Goal: Task Accomplishment & Management: Complete application form

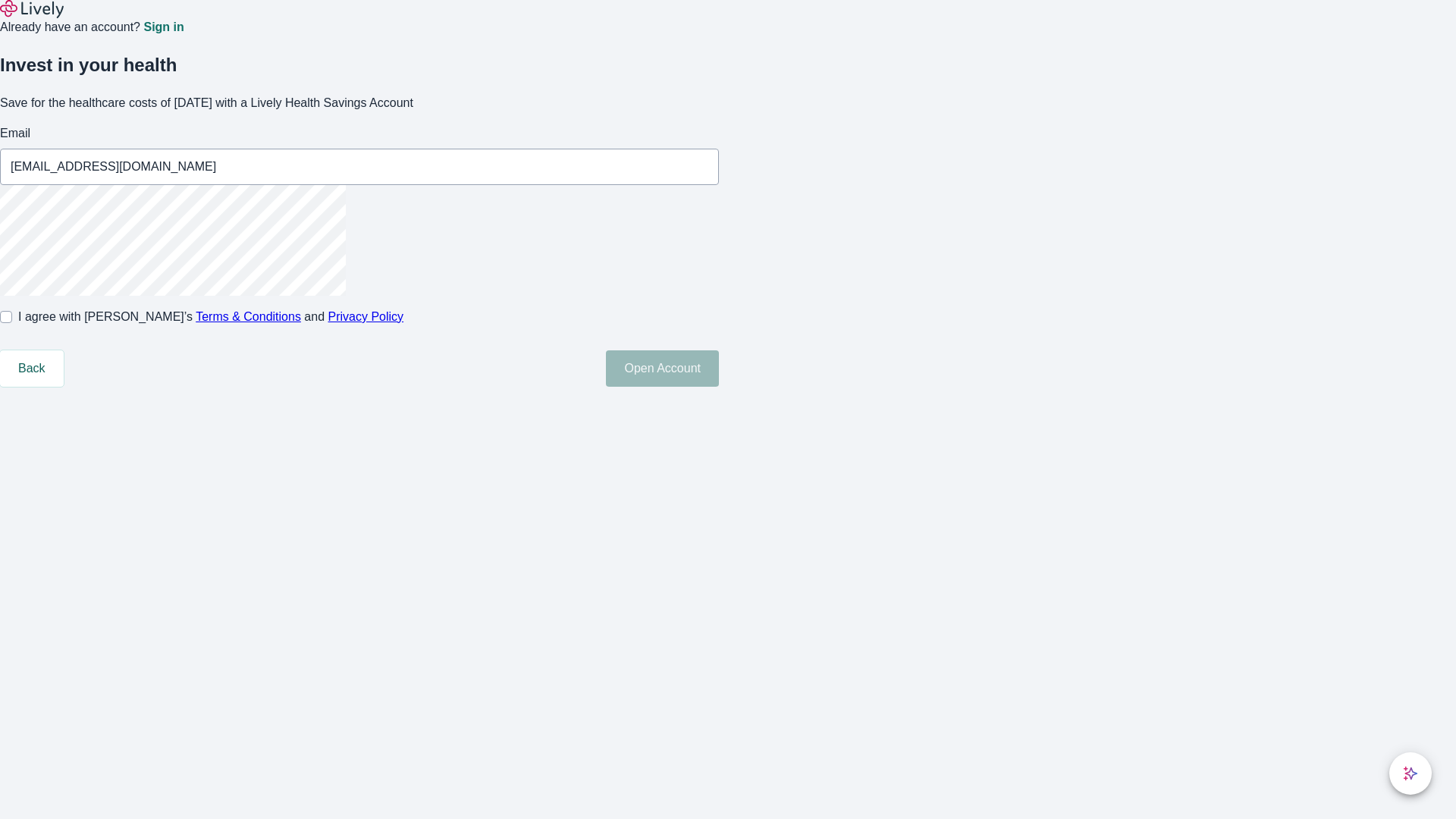
click at [12, 323] on input "I agree with Lively’s Terms & Conditions and Privacy Policy" at bounding box center [6, 317] width 12 height 12
checkbox input "true"
click at [719, 387] on button "Open Account" at bounding box center [662, 368] width 113 height 36
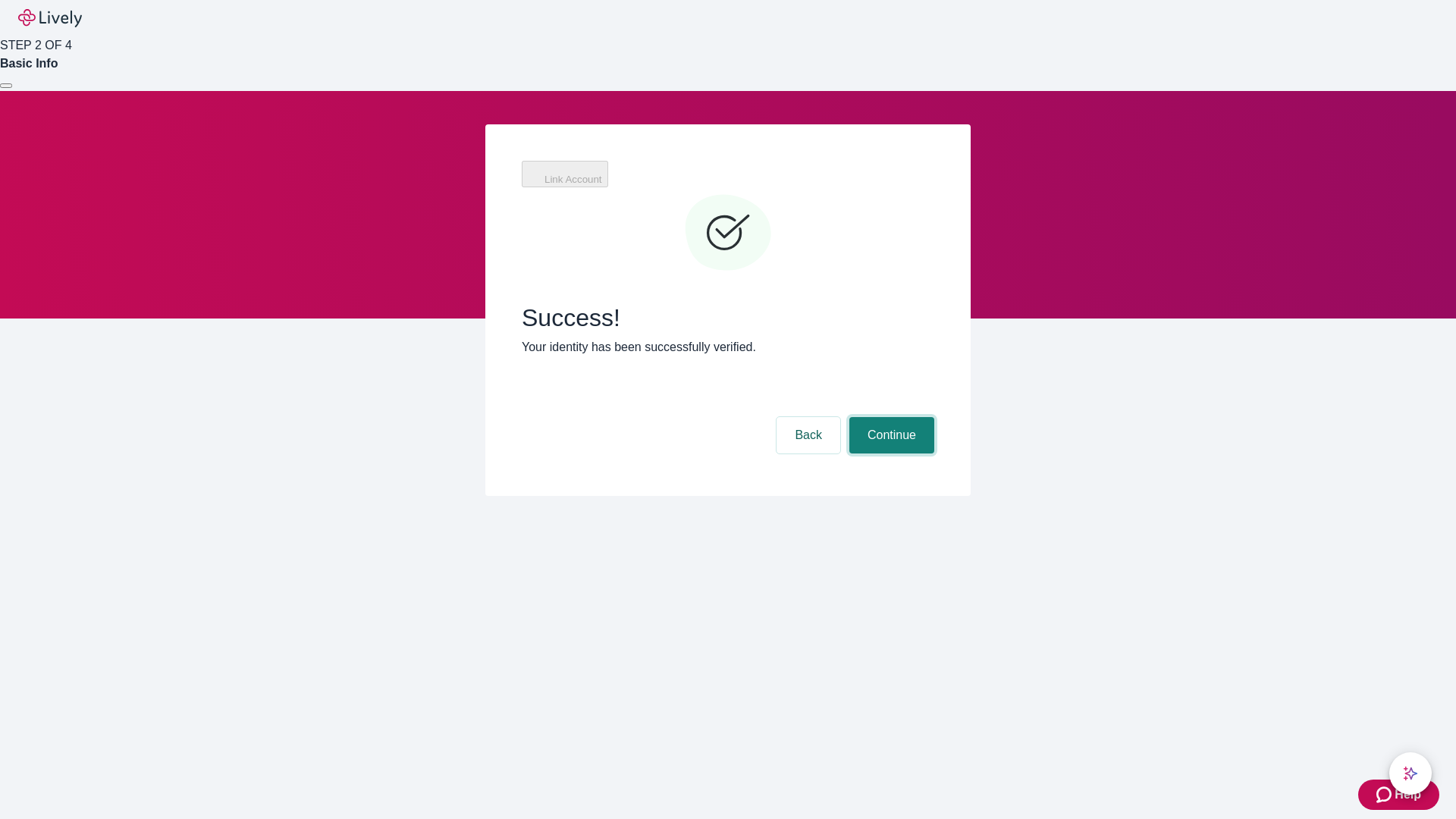
click at [890, 417] on button "Continue" at bounding box center [892, 435] width 85 height 36
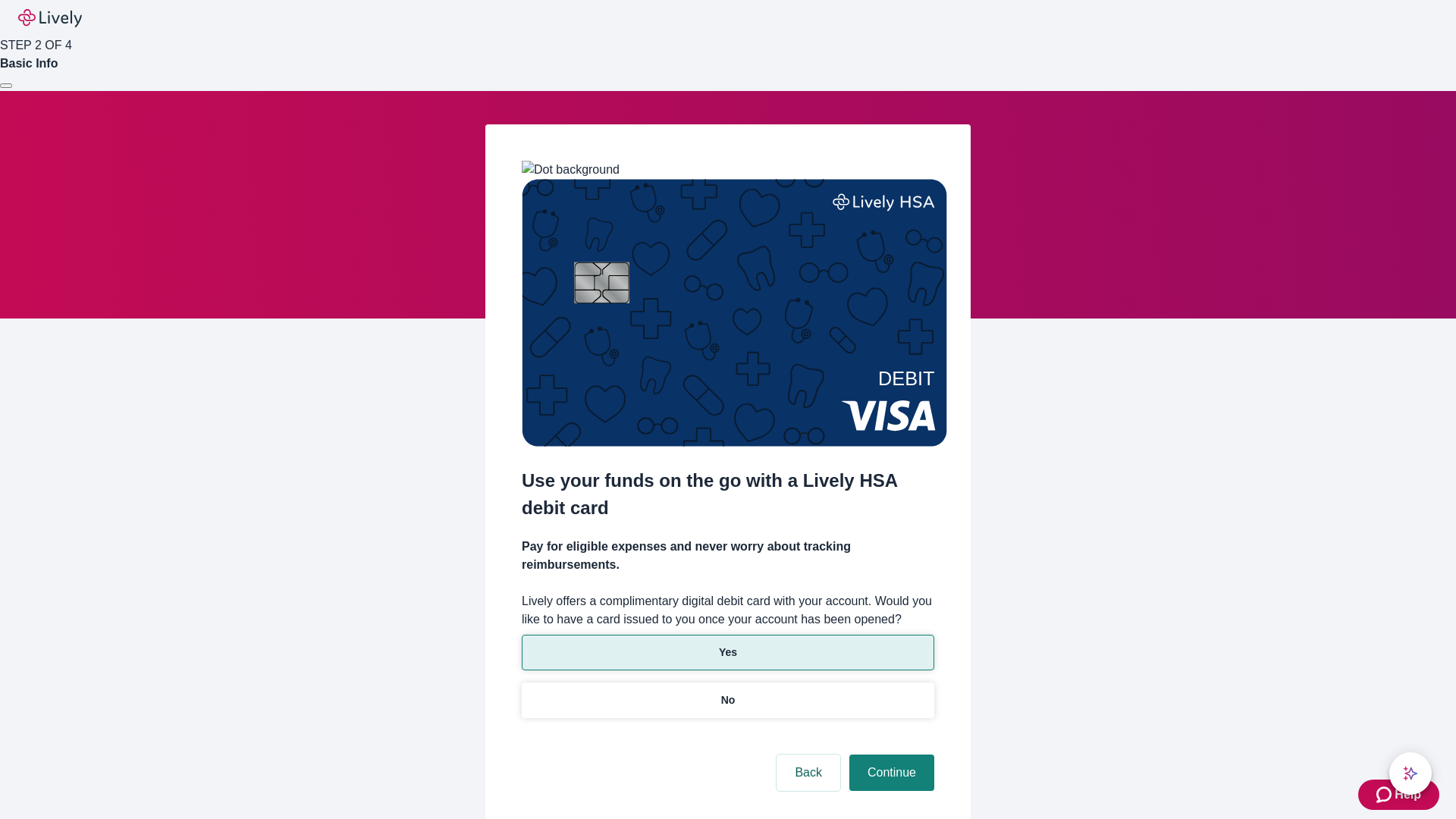
click at [727, 645] on p "Yes" at bounding box center [728, 653] width 19 height 16
click at [890, 754] on button "Continue" at bounding box center [892, 772] width 85 height 36
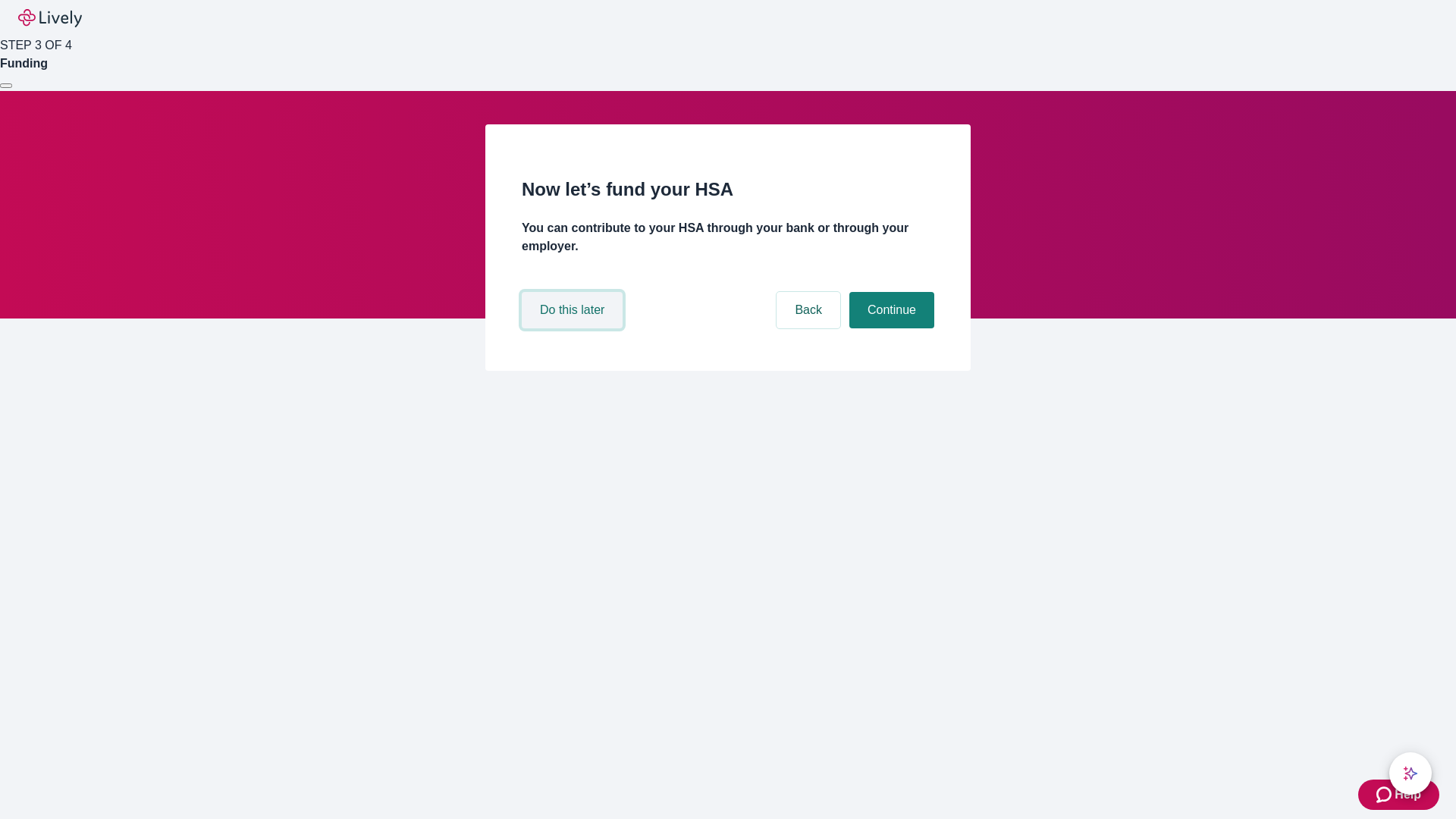
click at [574, 328] on button "Do this later" at bounding box center [572, 310] width 101 height 36
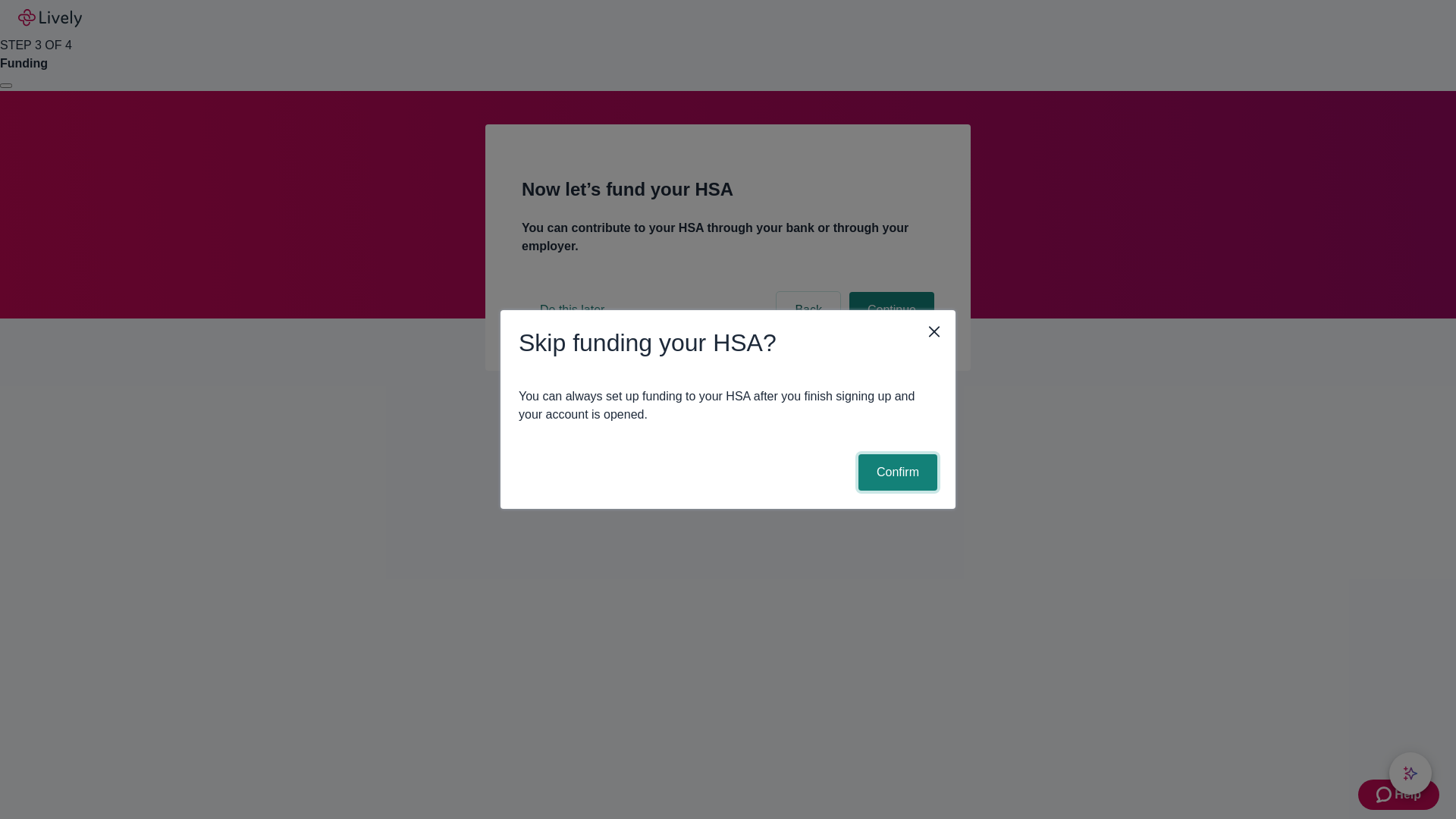
click at [895, 473] on button "Confirm" at bounding box center [897, 472] width 79 height 36
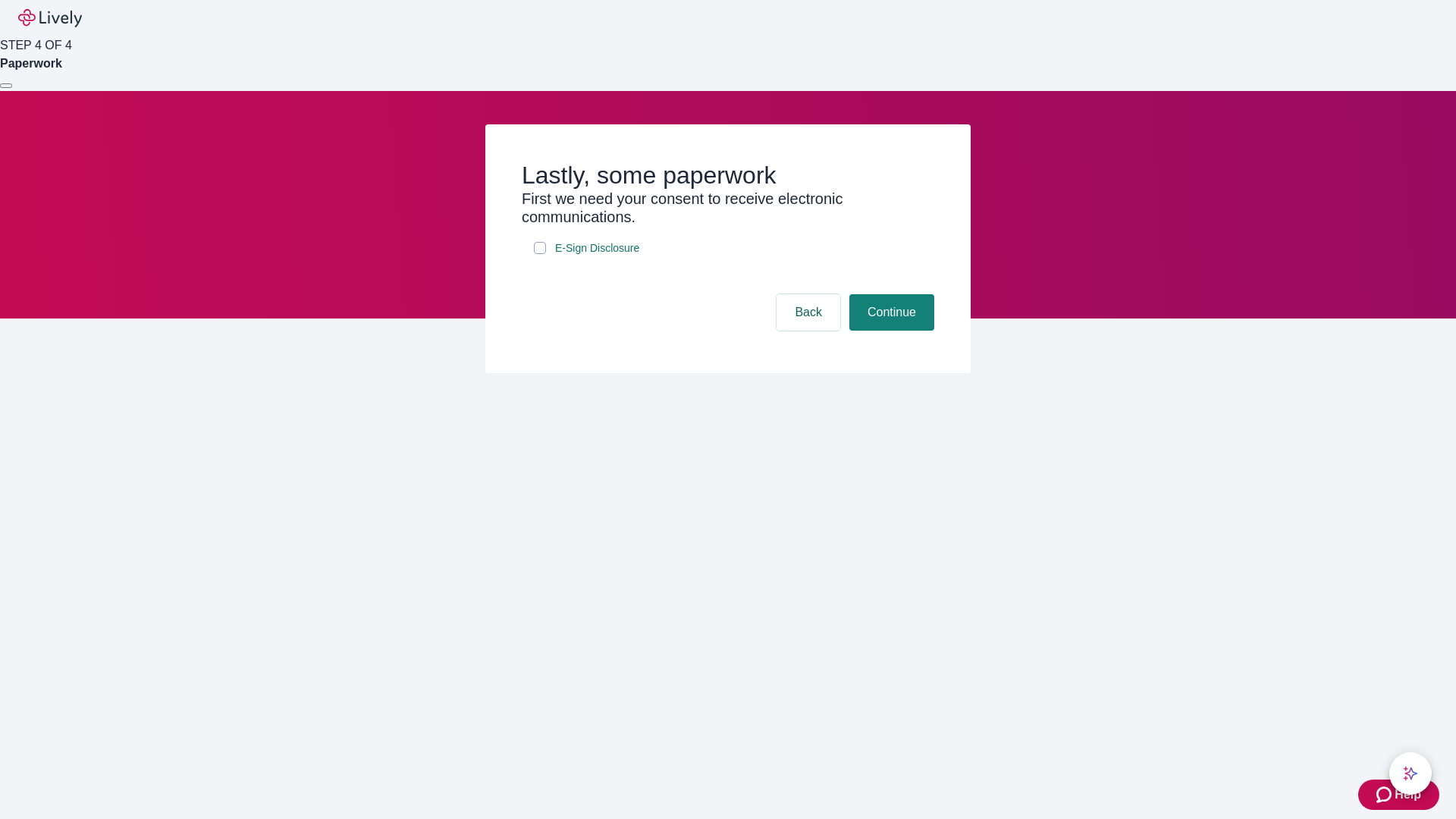
click at [540, 254] on input "E-Sign Disclosure" at bounding box center [540, 248] width 12 height 12
checkbox input "true"
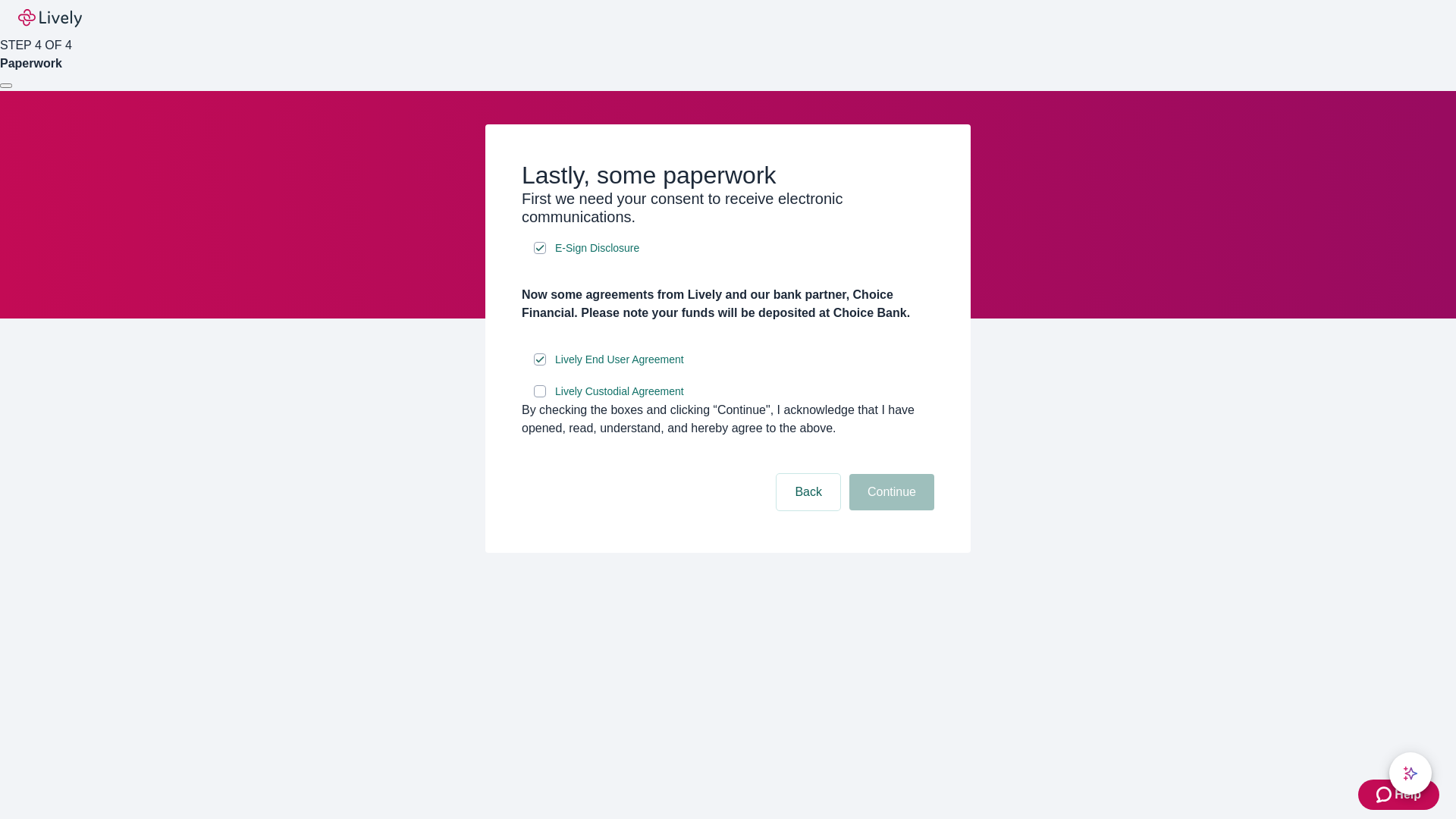
click at [540, 398] on input "Lively Custodial Agreement" at bounding box center [540, 391] width 12 height 12
checkbox input "true"
click at [890, 510] on button "Continue" at bounding box center [892, 491] width 85 height 36
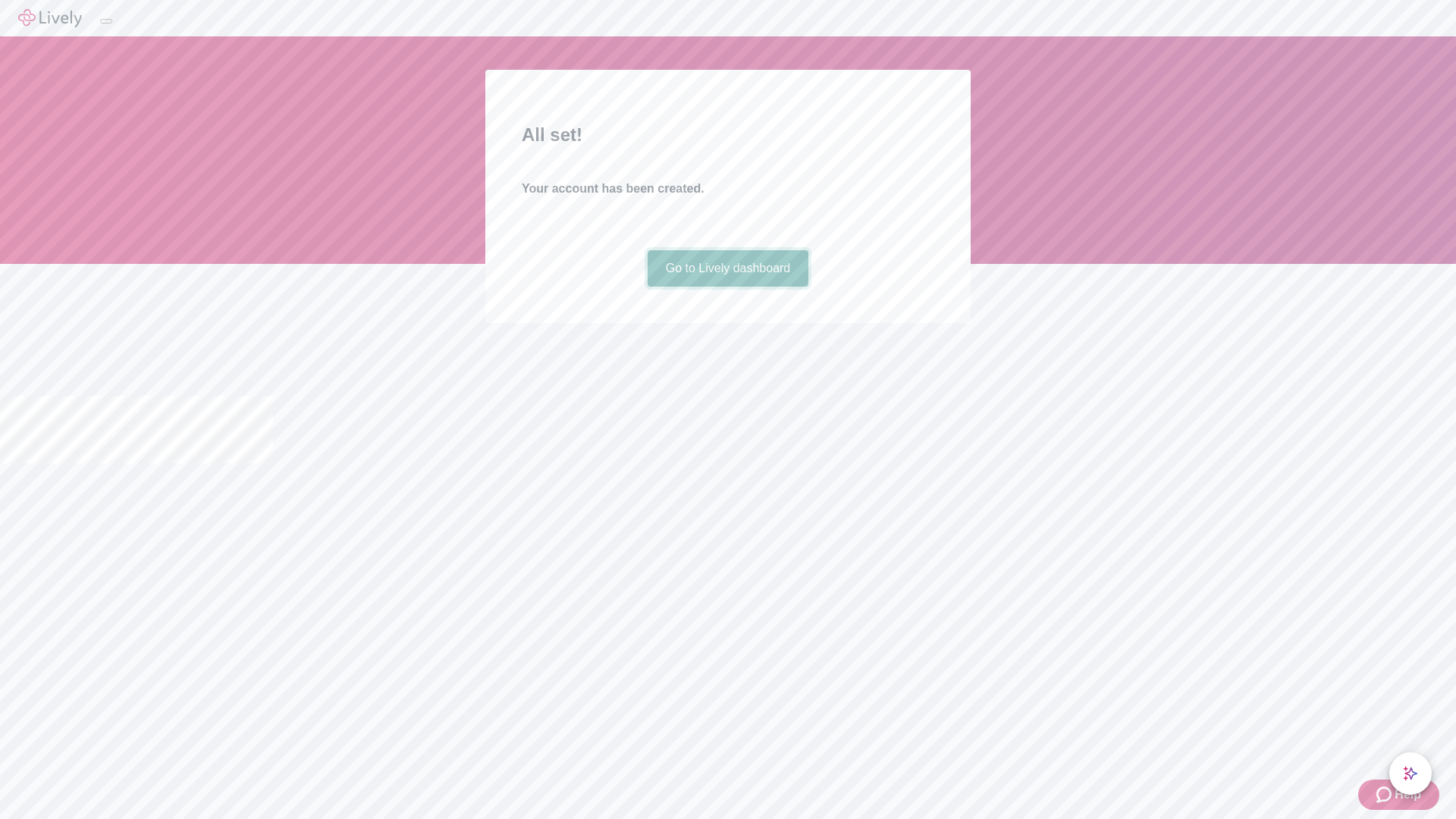
click at [727, 287] on link "Go to Lively dashboard" at bounding box center [728, 268] width 161 height 36
